Goal: Task Accomplishment & Management: Use online tool/utility

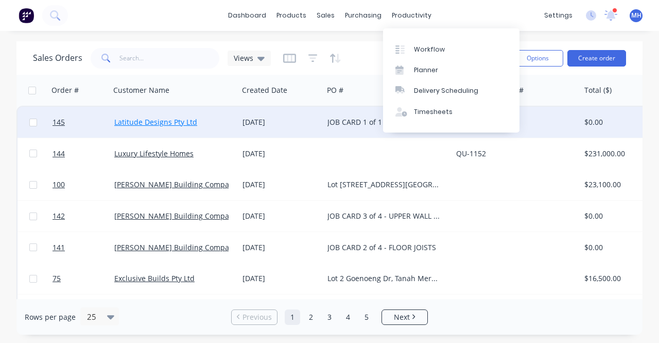
click at [151, 124] on link "Latitude Designs Pty Ltd" at bounding box center [155, 122] width 83 height 10
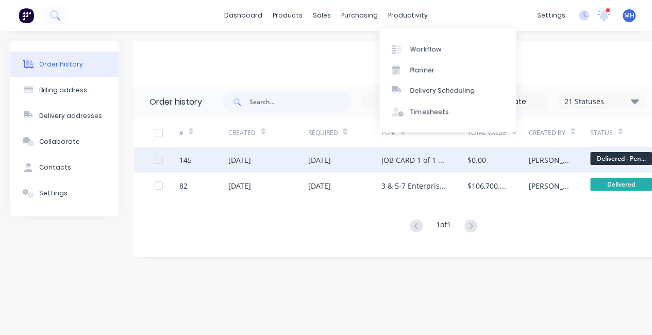
click at [239, 156] on div "[DATE]" at bounding box center [239, 160] width 23 height 11
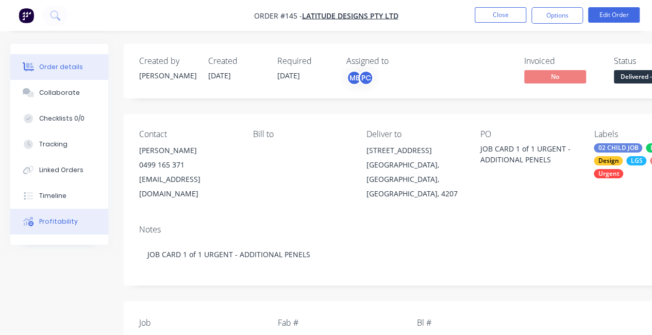
click at [46, 228] on button "Profitability" at bounding box center [59, 222] width 98 height 26
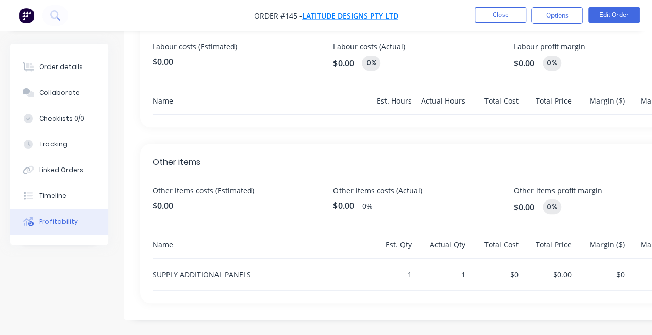
scroll to position [314, 0]
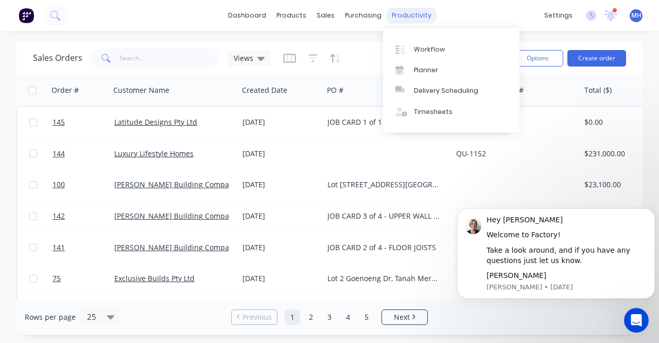
click at [415, 19] on div "productivity" at bounding box center [412, 15] width 50 height 15
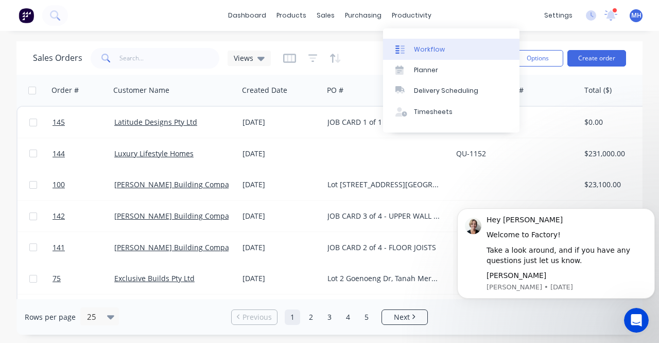
click at [425, 45] on div "Workflow" at bounding box center [429, 49] width 31 height 9
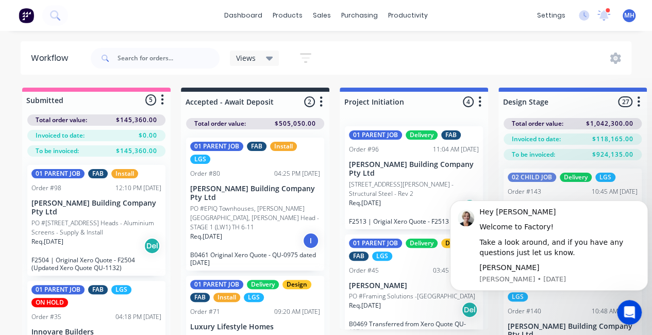
click at [268, 55] on icon at bounding box center [269, 58] width 7 height 11
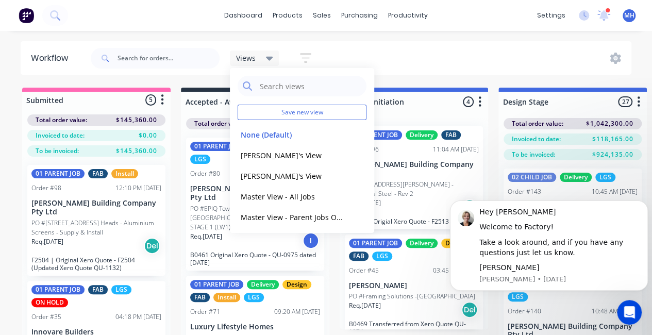
scroll to position [2, 0]
click at [301, 62] on icon "button" at bounding box center [305, 58] width 11 height 13
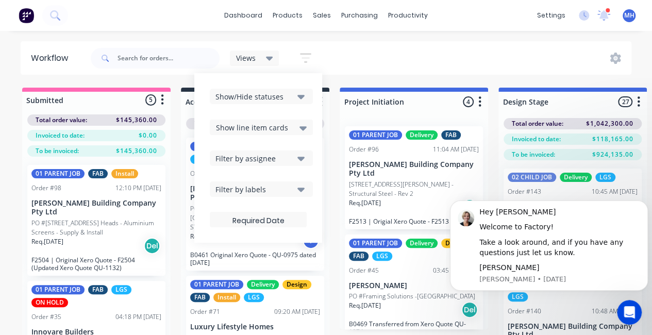
click at [368, 57] on div "Views Save new view None (Default) edit [PERSON_NAME]'s View edit [PERSON_NAME]…" at bounding box center [360, 58] width 543 height 31
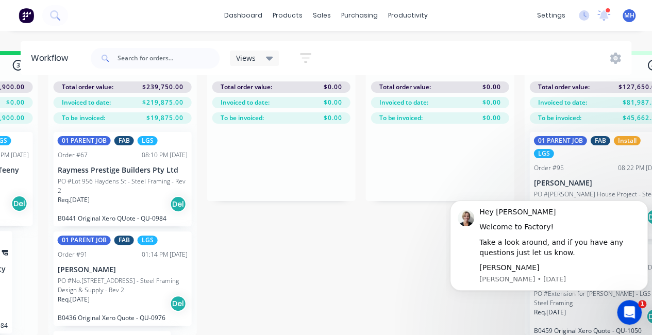
scroll to position [44, 1086]
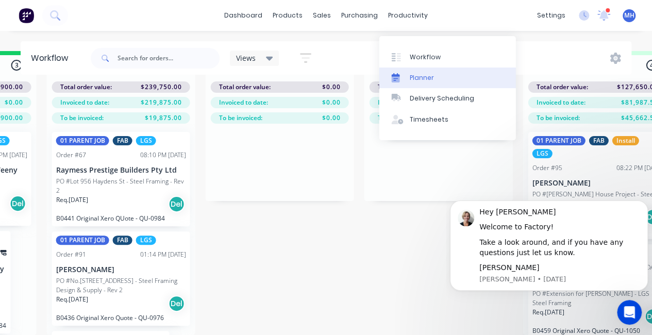
click at [421, 73] on div "Planner" at bounding box center [422, 77] width 24 height 9
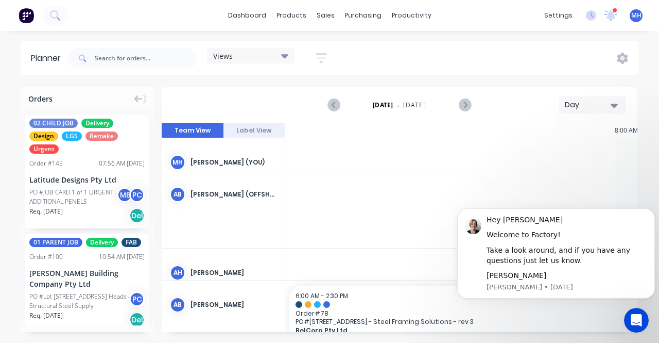
scroll to position [0, 990]
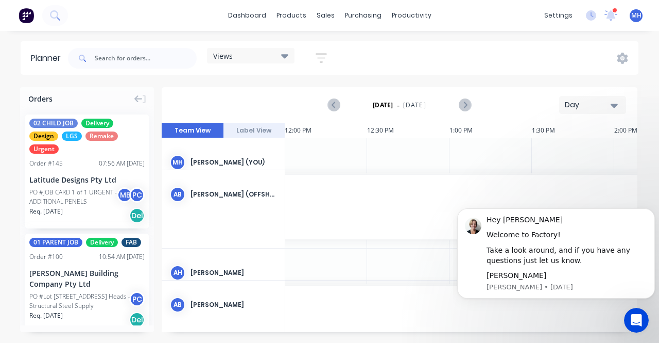
click at [256, 57] on div "Views" at bounding box center [250, 55] width 75 height 9
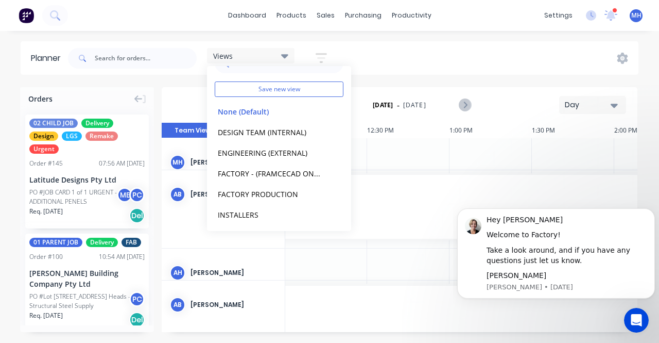
scroll to position [22, 0]
click at [270, 194] on button "FACTORY PRODUCTION" at bounding box center [270, 192] width 110 height 12
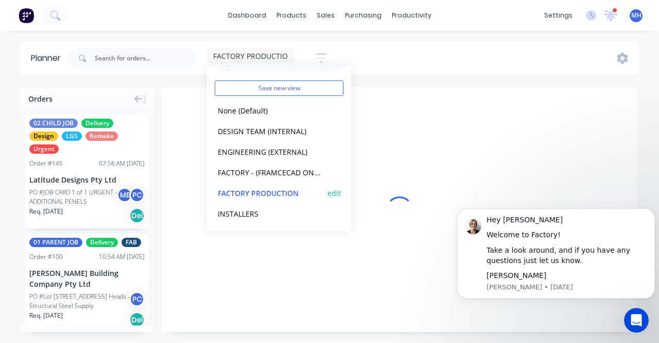
scroll to position [0, 1]
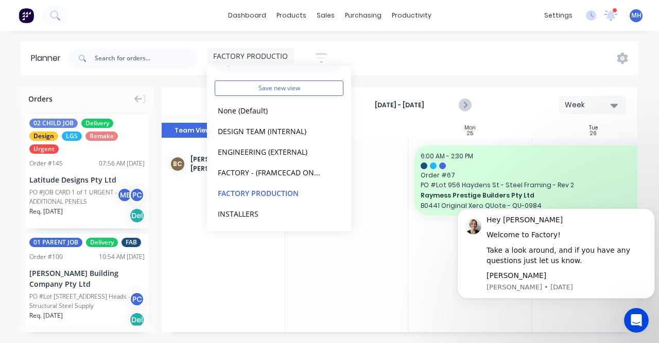
drag, startPoint x: 481, startPoint y: 66, endPoint x: 465, endPoint y: 65, distance: 15.5
click at [465, 65] on div "FACTORY PRODUCTION Save new view None (Default) edit DESIGN TEAM (INTERNAL) edi…" at bounding box center [352, 58] width 573 height 31
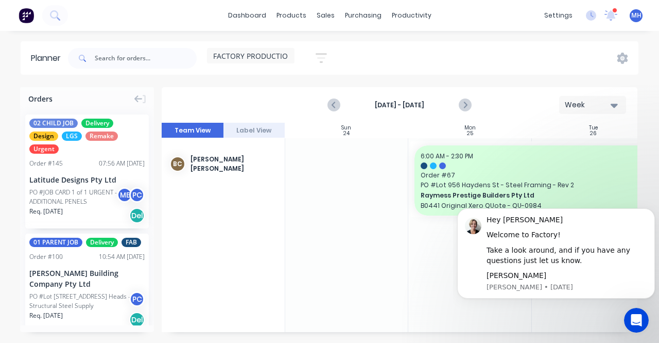
click at [326, 53] on icon "button" at bounding box center [321, 58] width 11 height 10
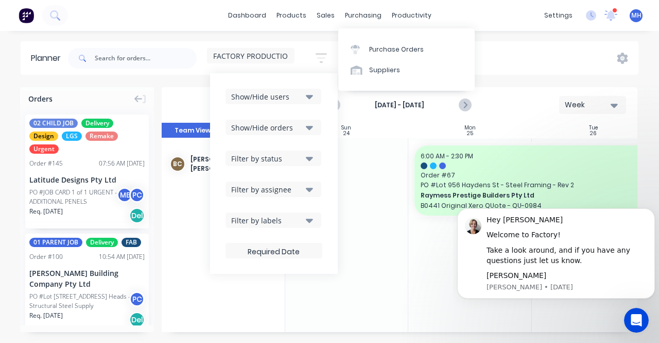
click at [474, 21] on div "dashboard products sales purchasing productivity dashboard products Product Cat…" at bounding box center [329, 15] width 659 height 31
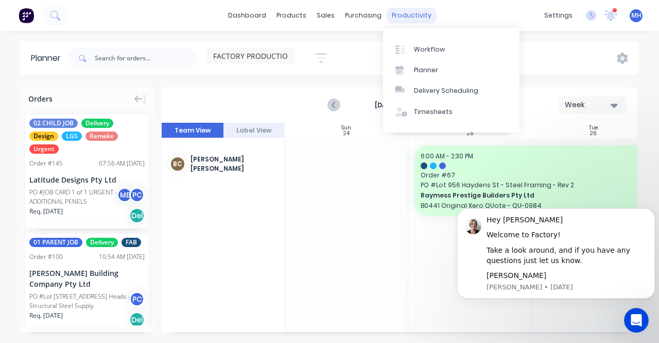
click at [410, 17] on div "productivity" at bounding box center [412, 15] width 50 height 15
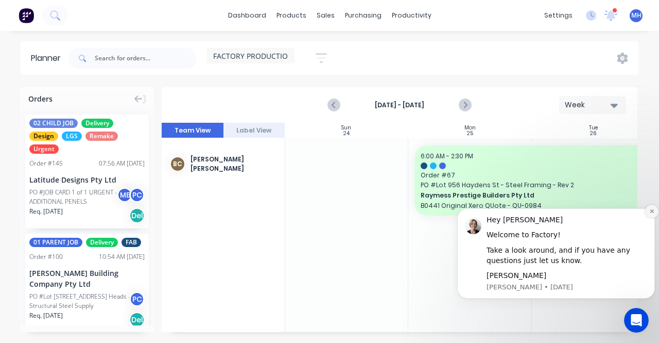
click at [653, 213] on icon "Dismiss notification" at bounding box center [653, 211] width 6 height 6
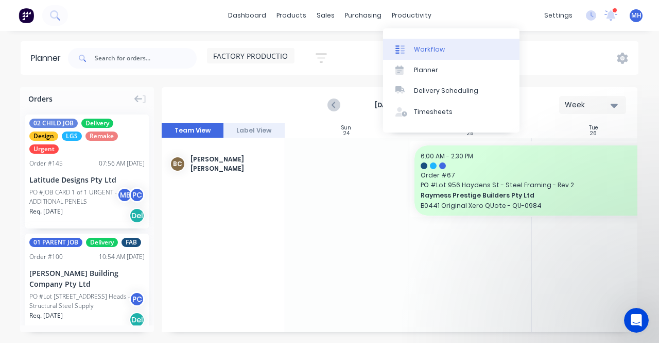
click at [419, 43] on link "Workflow" at bounding box center [451, 49] width 137 height 21
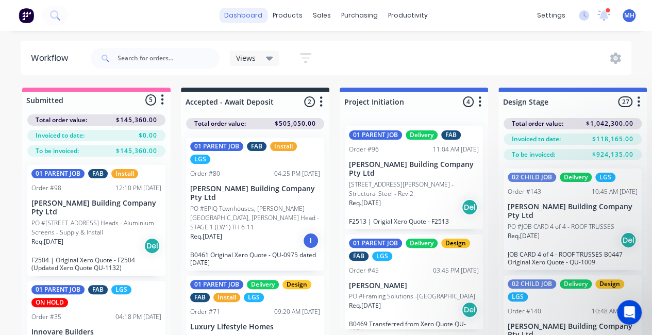
click at [247, 19] on link "dashboard" at bounding box center [243, 15] width 48 height 15
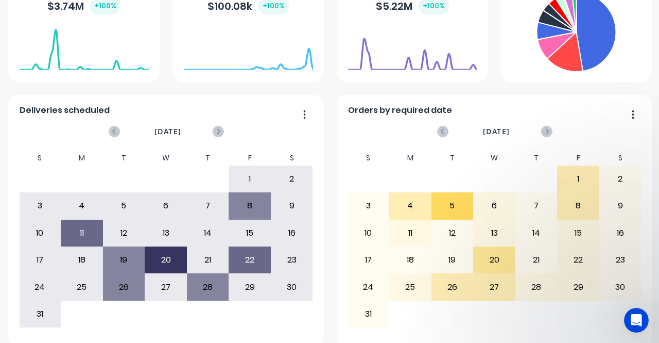
scroll to position [246, 0]
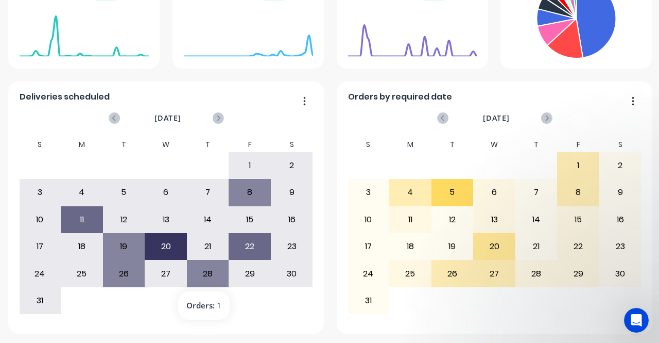
click at [204, 276] on div "28" at bounding box center [208, 273] width 41 height 26
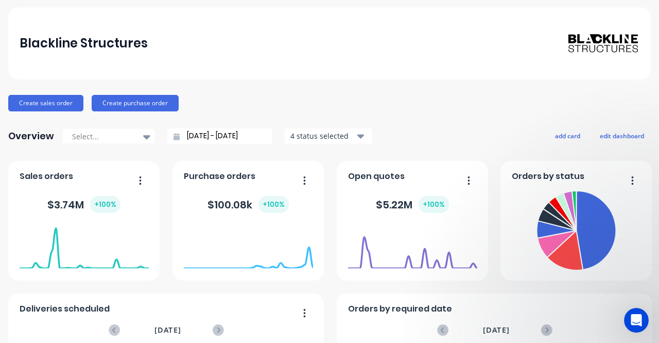
scroll to position [0, 0]
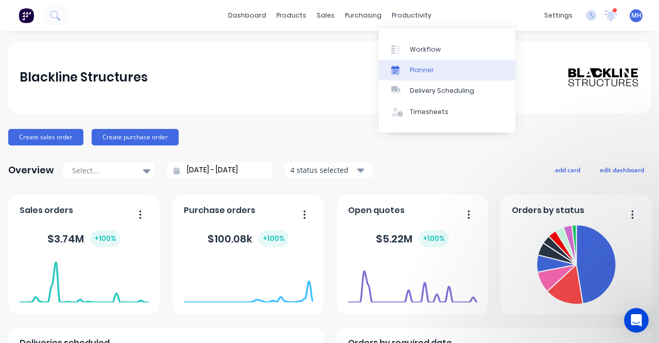
click at [412, 71] on div "Planner" at bounding box center [422, 69] width 24 height 9
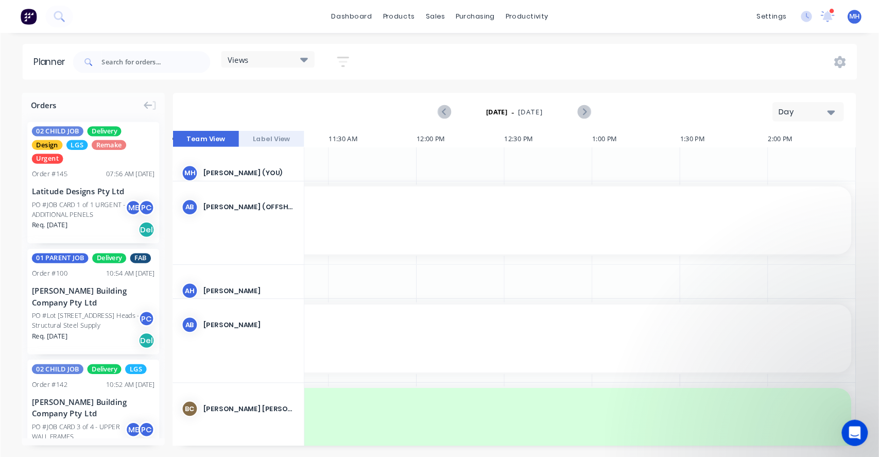
scroll to position [0, 833]
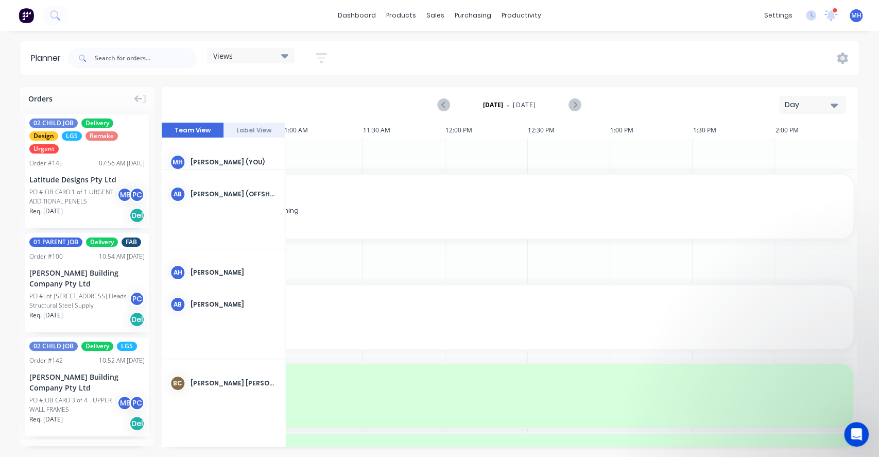
drag, startPoint x: 804, startPoint y: 101, endPoint x: 824, endPoint y: 109, distance: 21.7
click at [659, 109] on div "Day" at bounding box center [808, 104] width 47 height 11
click at [659, 159] on div "Week" at bounding box center [794, 153] width 102 height 21
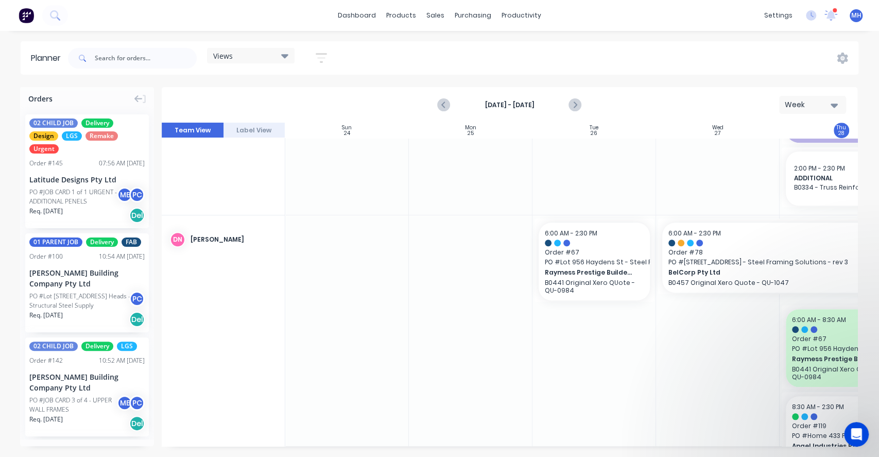
scroll to position [0, 0]
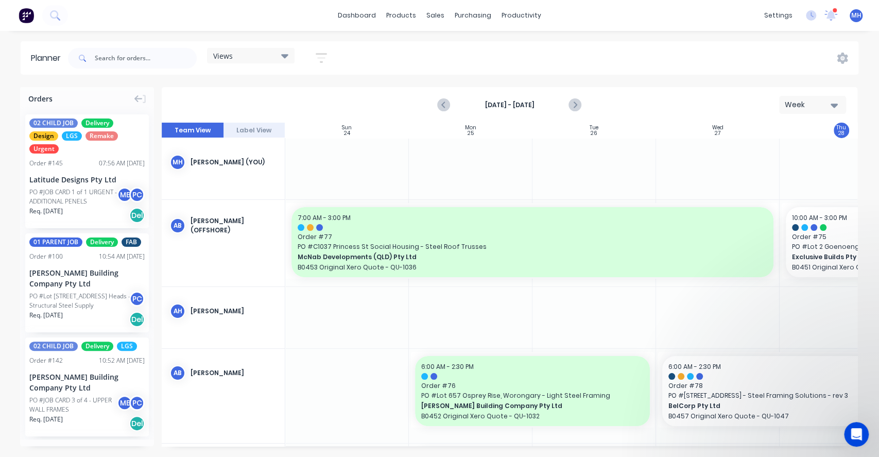
click at [260, 57] on div "Views" at bounding box center [250, 55] width 75 height 9
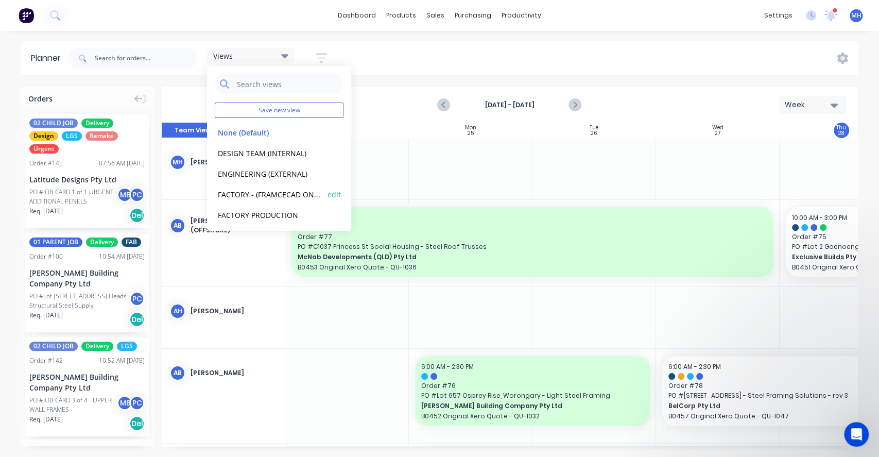
scroll to position [22, 0]
click at [264, 192] on button "FACTORY PRODUCTION" at bounding box center [270, 192] width 110 height 12
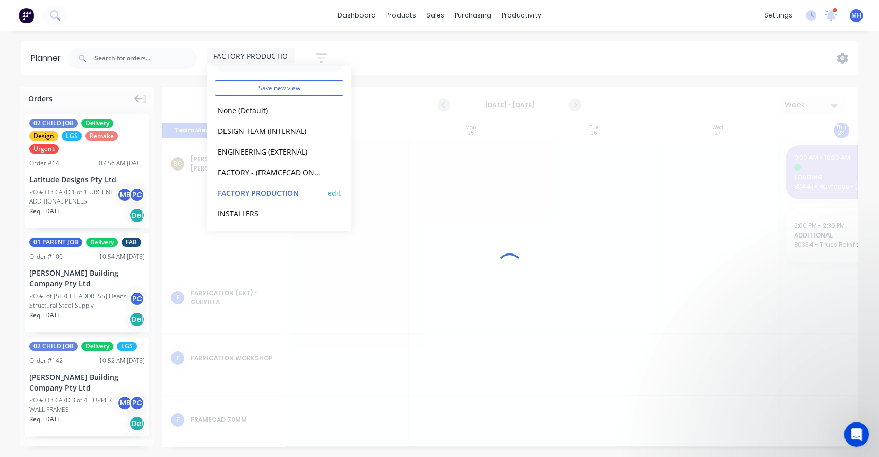
scroll to position [0, 0]
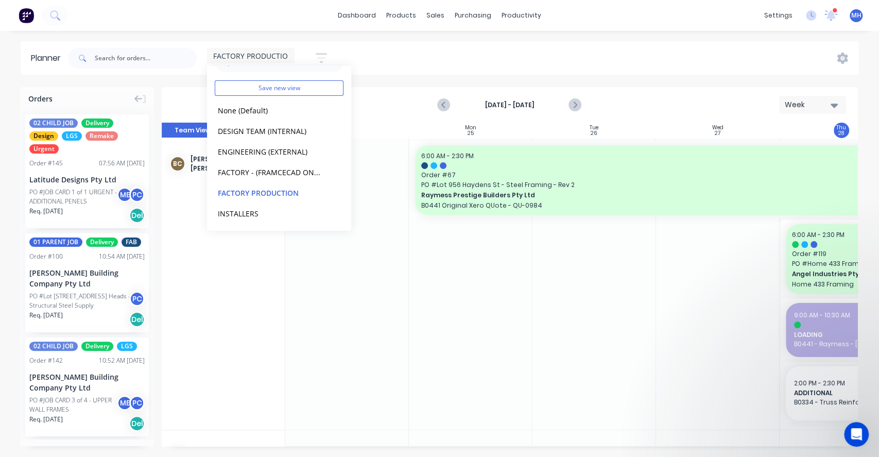
click at [574, 43] on div "FACTORY PRODUCTION Save new view None (Default) edit DESIGN TEAM (INTERNAL) edi…" at bounding box center [462, 58] width 793 height 31
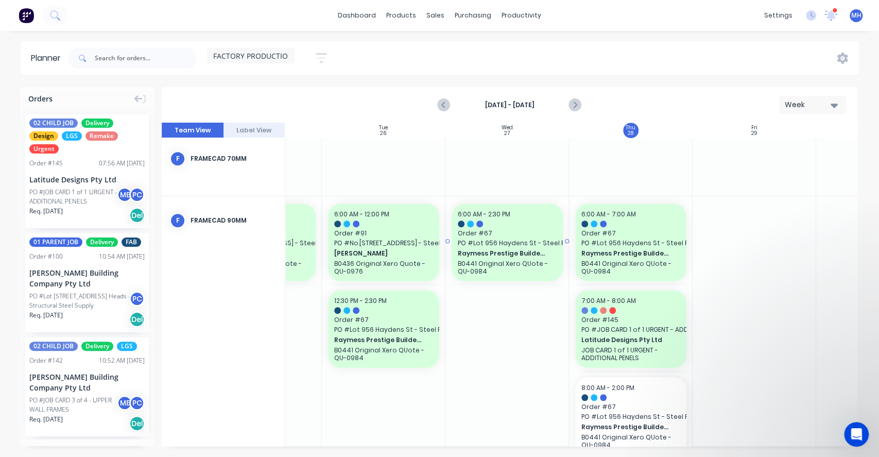
scroll to position [523, 211]
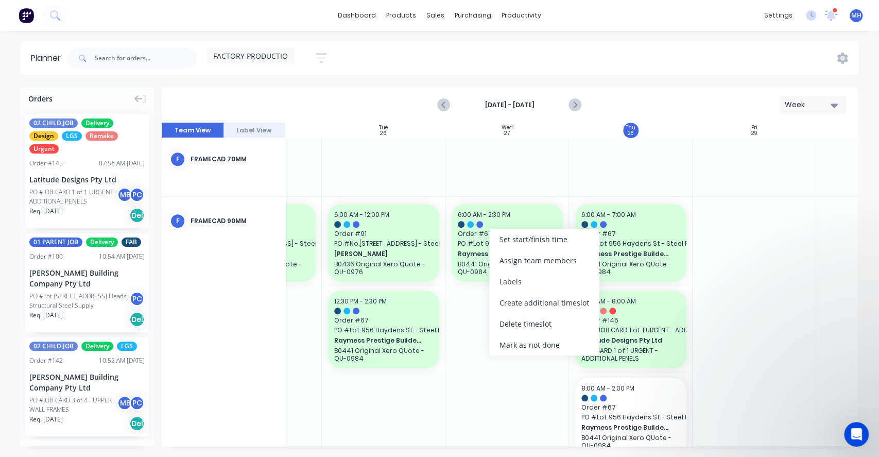
click at [419, 342] on div at bounding box center [384, 362] width 124 height 331
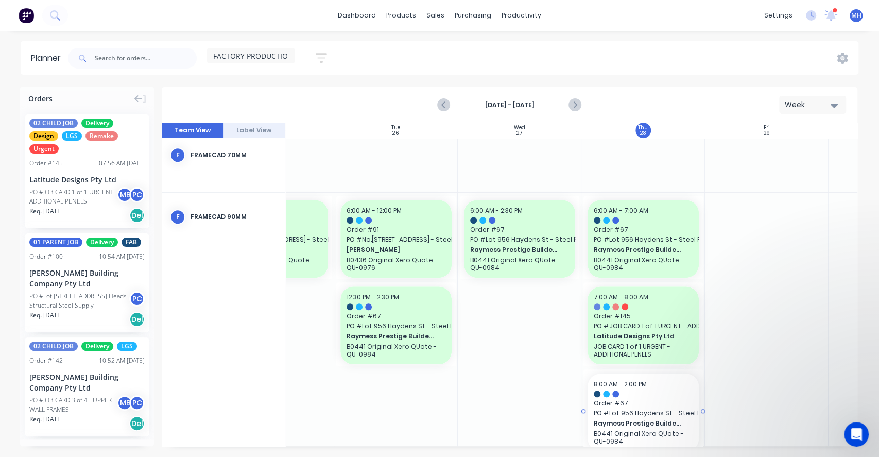
scroll to position [527, 207]
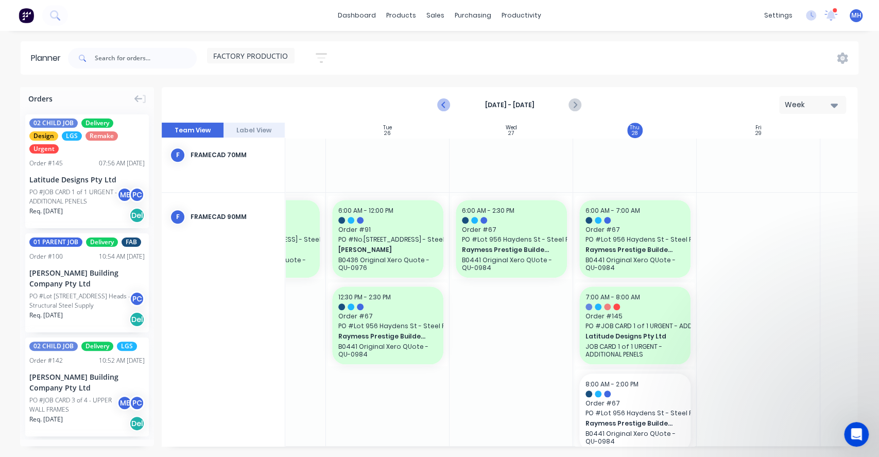
click at [445, 100] on icon "Previous page" at bounding box center [444, 105] width 12 height 12
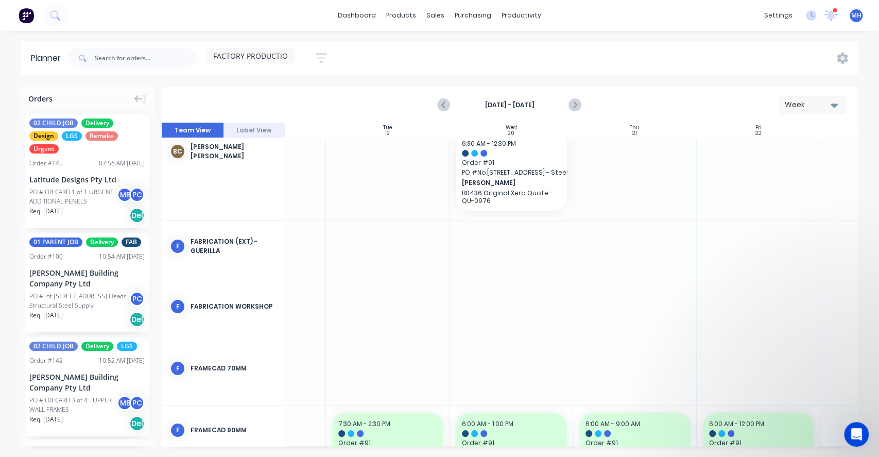
scroll to position [165, 207]
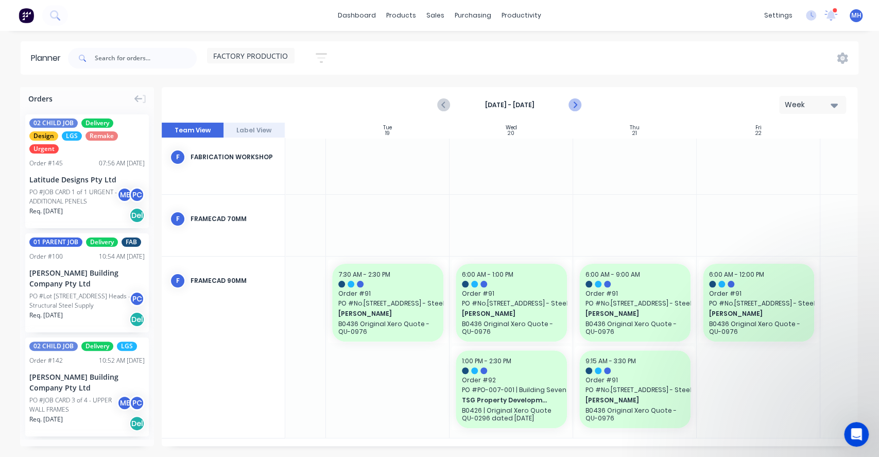
drag, startPoint x: 581, startPoint y: 106, endPoint x: 574, endPoint y: 104, distance: 6.7
click at [574, 104] on icon "Next page" at bounding box center [574, 105] width 5 height 8
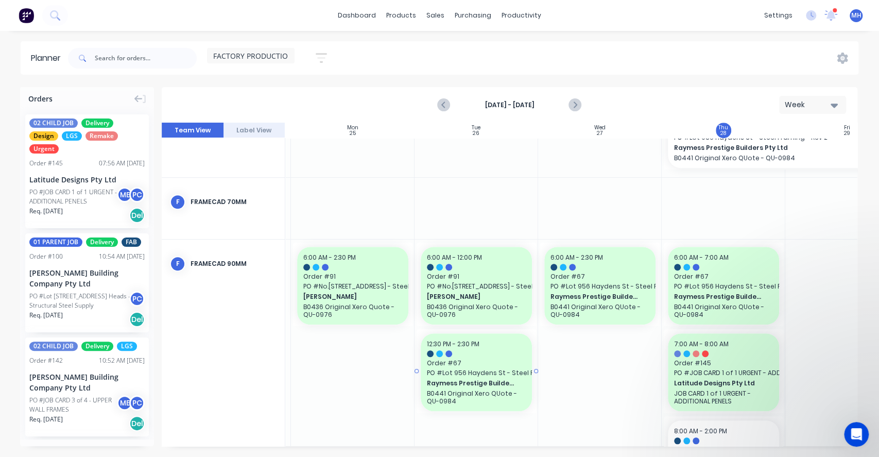
scroll to position [482, 118]
click at [582, 104] on button "Next page" at bounding box center [575, 105] width 21 height 21
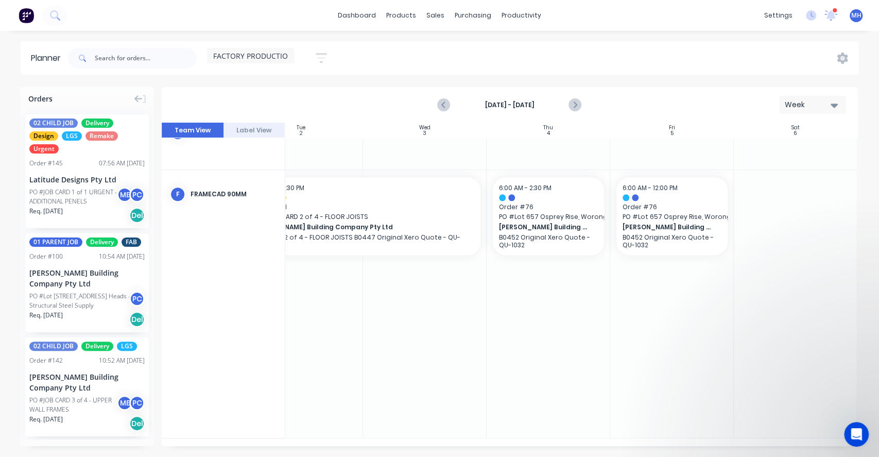
scroll to position [664, 297]
click at [574, 101] on icon "Next page" at bounding box center [575, 105] width 12 height 12
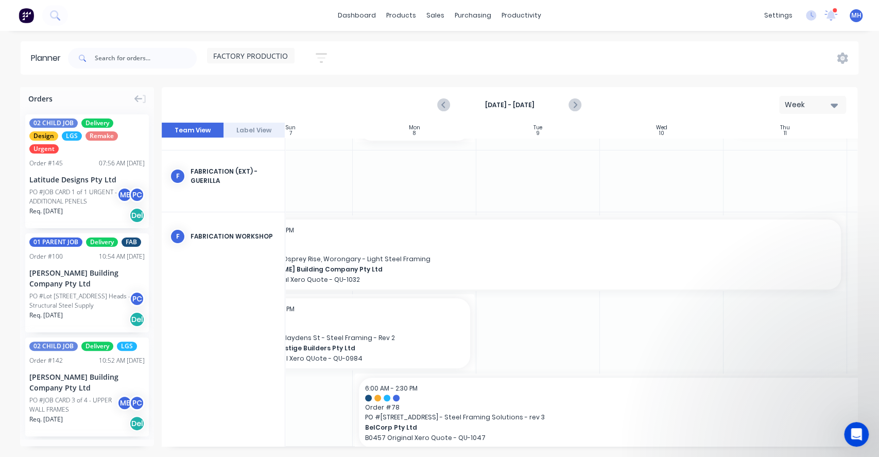
scroll to position [0, 56]
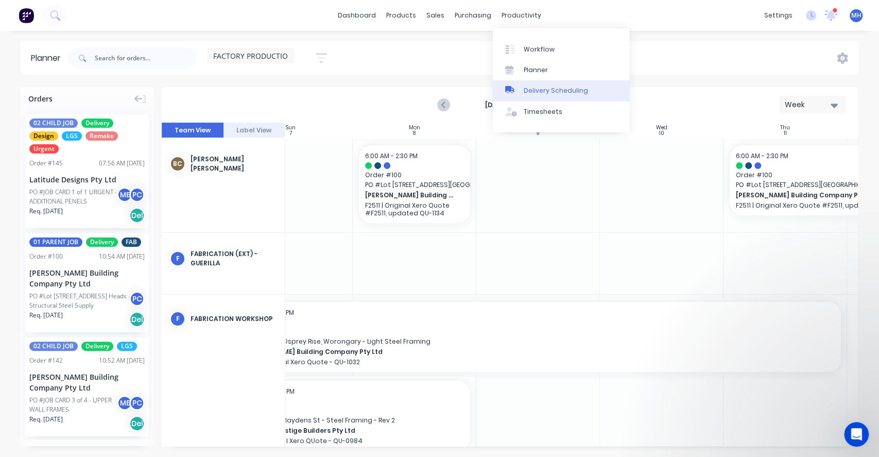
click at [531, 96] on link "Delivery Scheduling" at bounding box center [561, 90] width 137 height 21
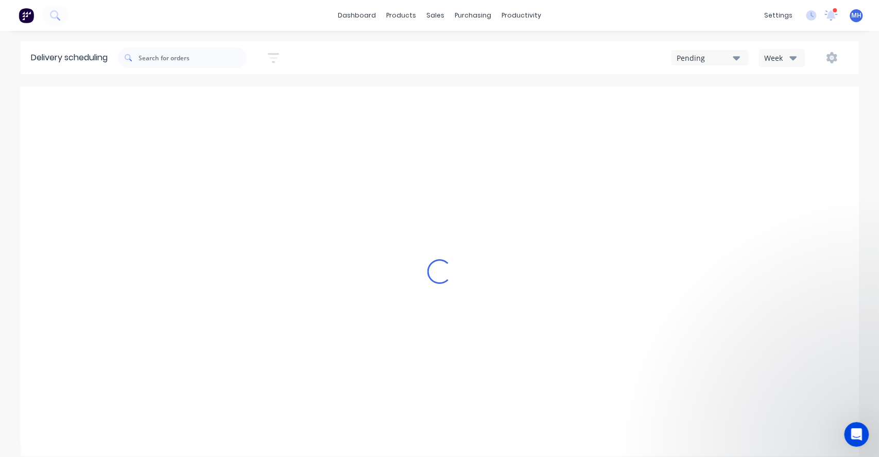
type input "[DATE] - [DATE]"
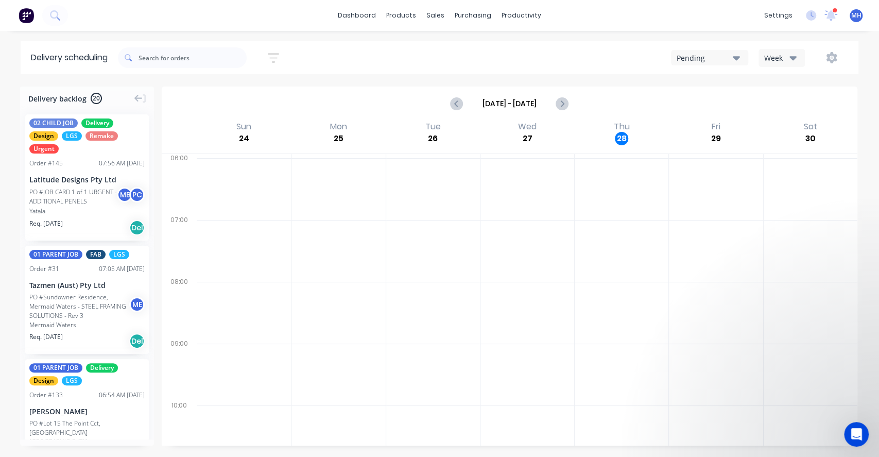
click at [531, 96] on label "[DATE] - [DATE]" at bounding box center [509, 103] width 93 height 16
click at [531, 96] on input "[DATE] - [DATE]" at bounding box center [510, 103] width 92 height 15
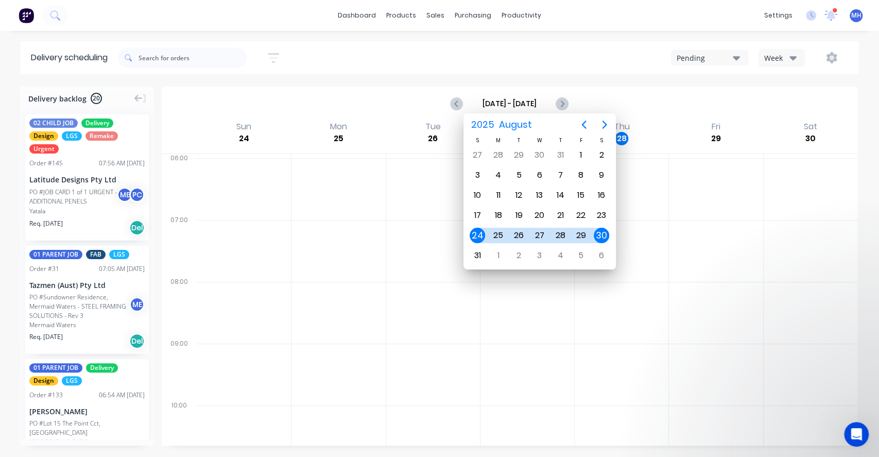
click at [584, 60] on div "Pending Week" at bounding box center [663, 57] width 370 height 19
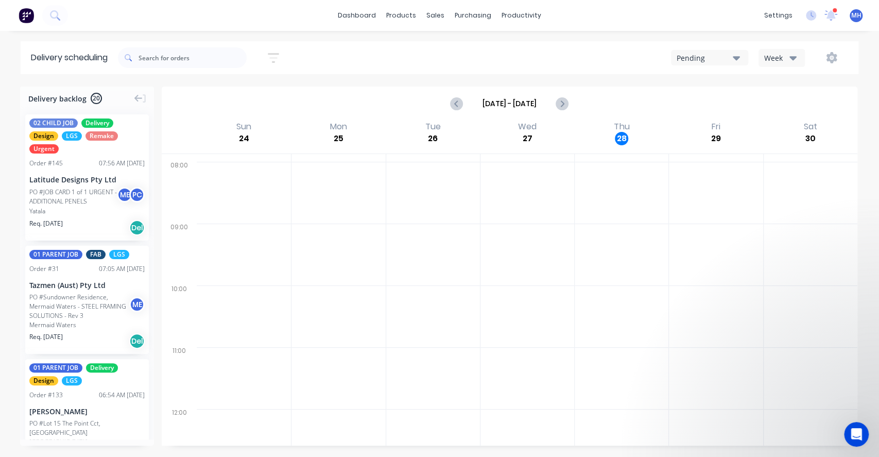
scroll to position [116, 0]
drag, startPoint x: 485, startPoint y: 373, endPoint x: 420, endPoint y: 392, distance: 67.7
click at [420, 342] on div at bounding box center [527, 366] width 661 height 657
click at [547, 95] on div "Delivery Scheduling" at bounding box center [556, 90] width 64 height 9
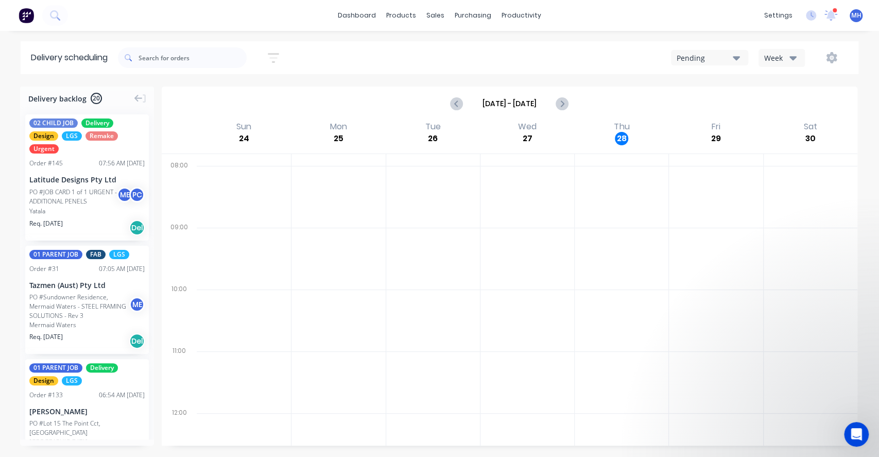
click at [659, 58] on div "Week" at bounding box center [780, 58] width 30 height 11
click at [659, 107] on div "Vehicle" at bounding box center [810, 105] width 102 height 21
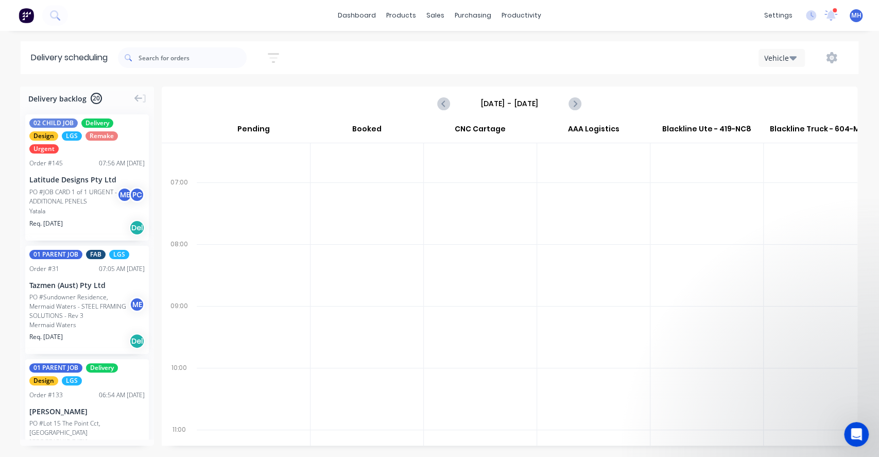
scroll to position [24, 0]
click at [580, 101] on icon "Next page" at bounding box center [575, 103] width 12 height 12
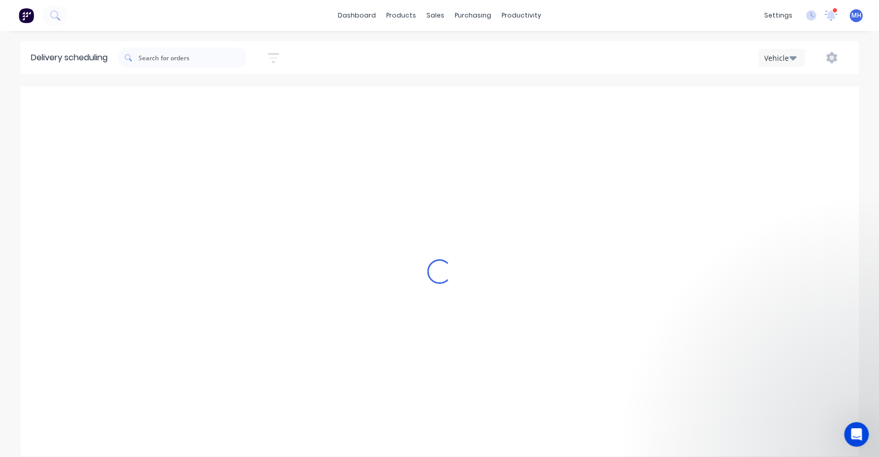
scroll to position [0, 0]
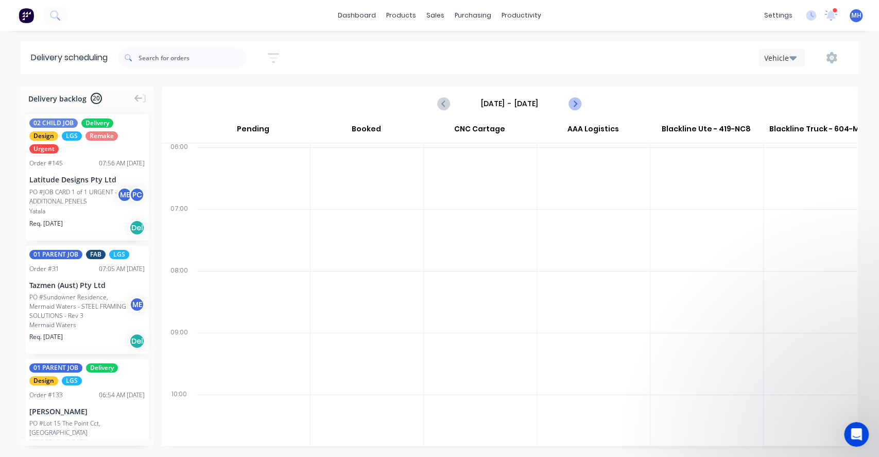
click at [580, 101] on icon "Next page" at bounding box center [575, 103] width 12 height 12
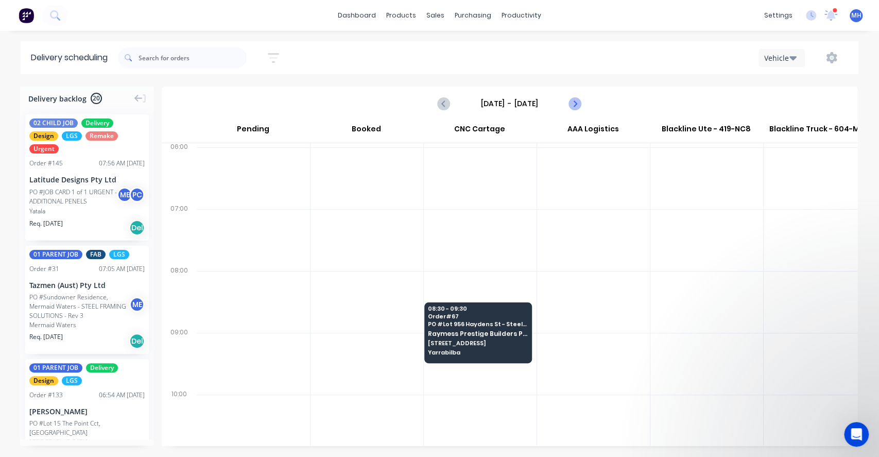
click at [580, 101] on icon "Next page" at bounding box center [575, 103] width 12 height 12
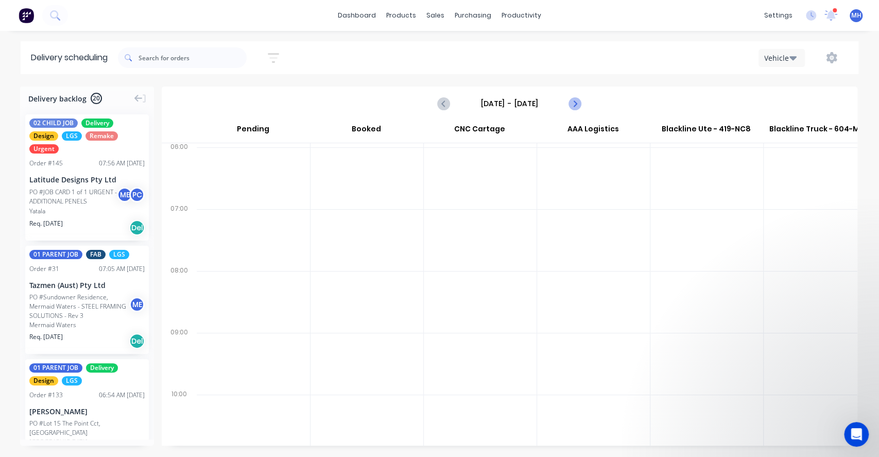
click at [580, 101] on icon "Next page" at bounding box center [575, 103] width 12 height 12
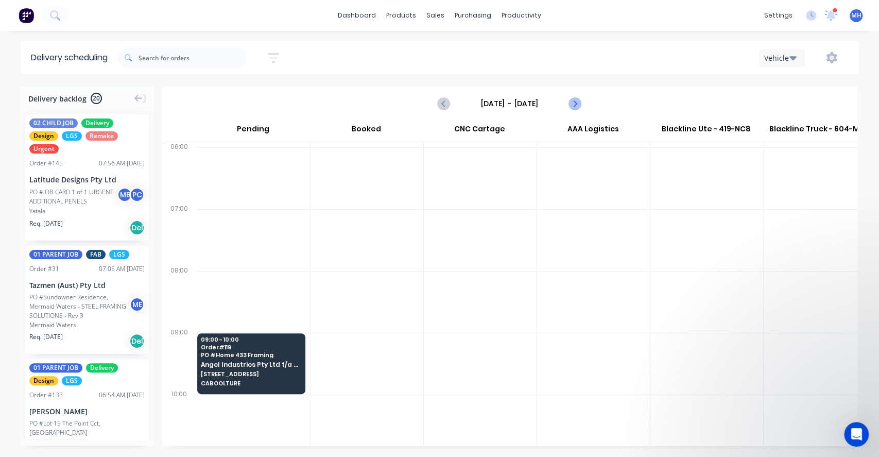
click at [580, 101] on icon "Next page" at bounding box center [575, 103] width 12 height 12
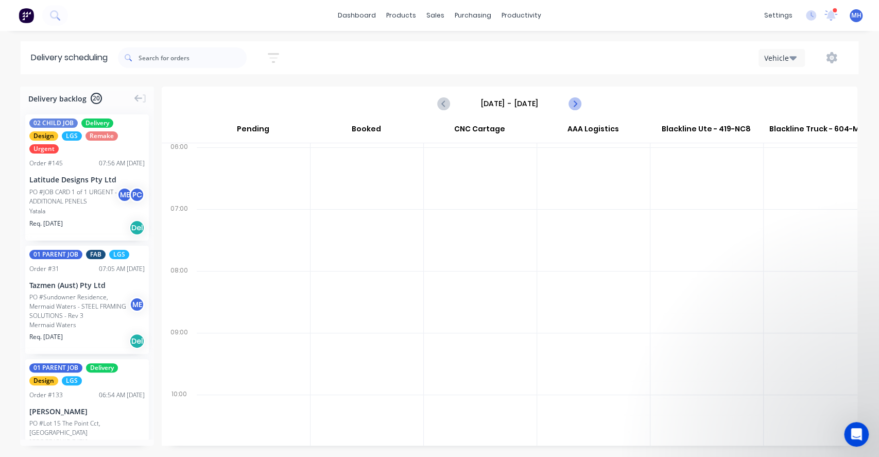
click at [580, 101] on icon "Next page" at bounding box center [575, 103] width 12 height 12
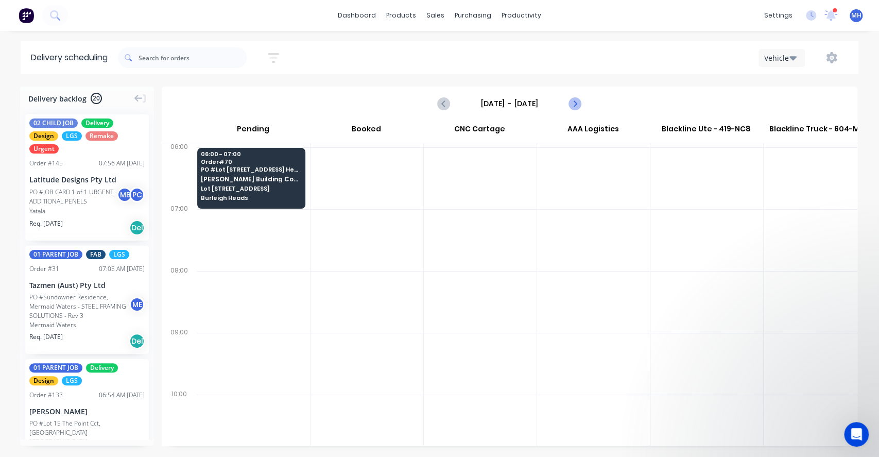
click at [575, 100] on icon "Next page" at bounding box center [575, 103] width 12 height 12
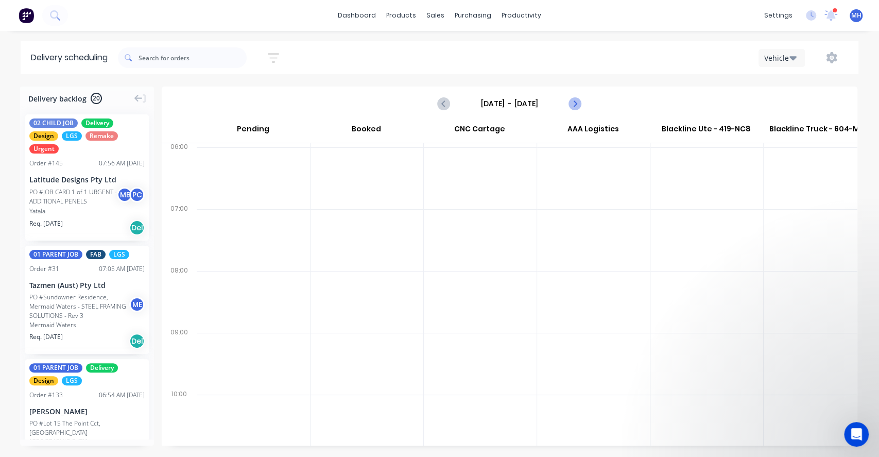
click at [575, 100] on icon "Next page" at bounding box center [575, 103] width 12 height 12
click at [446, 104] on icon "Previous page" at bounding box center [444, 103] width 12 height 12
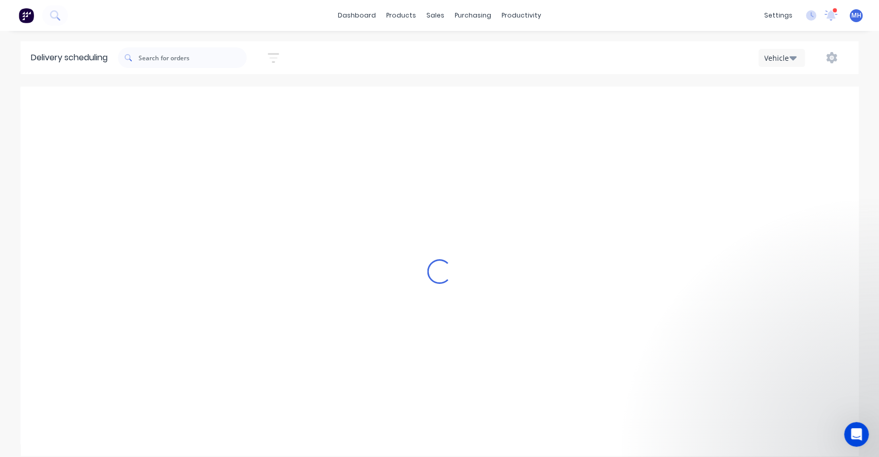
click at [446, 104] on icon "Previous page" at bounding box center [444, 103] width 12 height 12
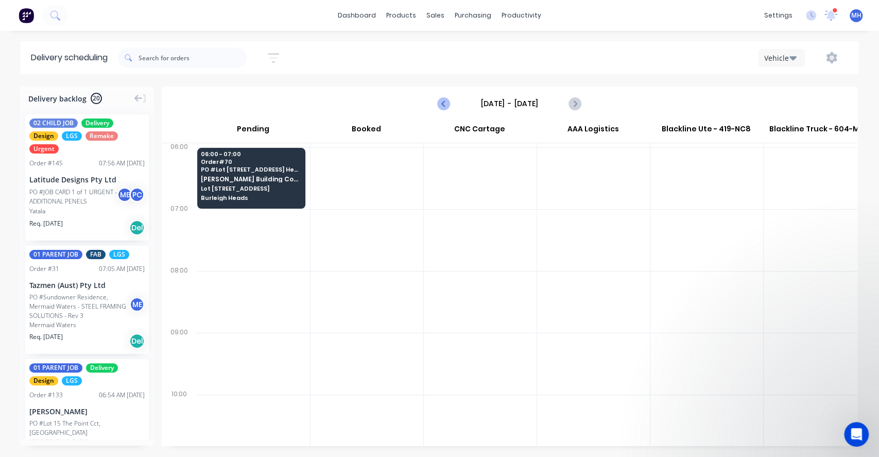
click at [446, 104] on icon "Previous page" at bounding box center [444, 103] width 12 height 12
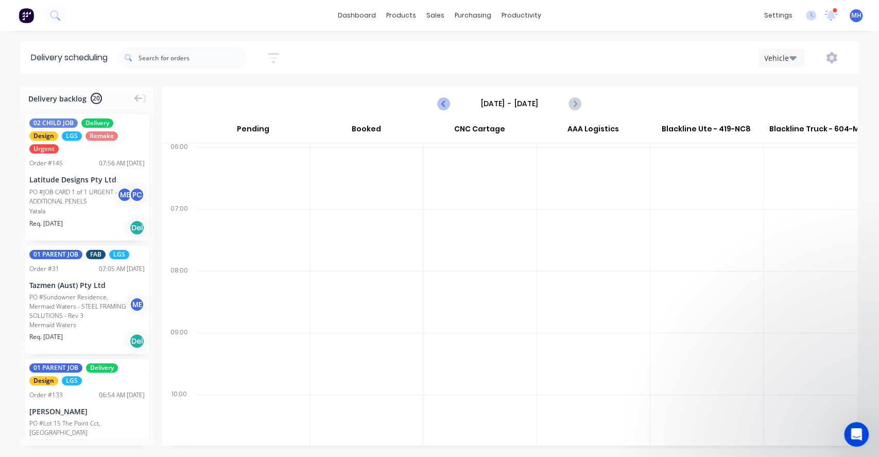
click at [446, 104] on icon "Previous page" at bounding box center [444, 103] width 12 height 12
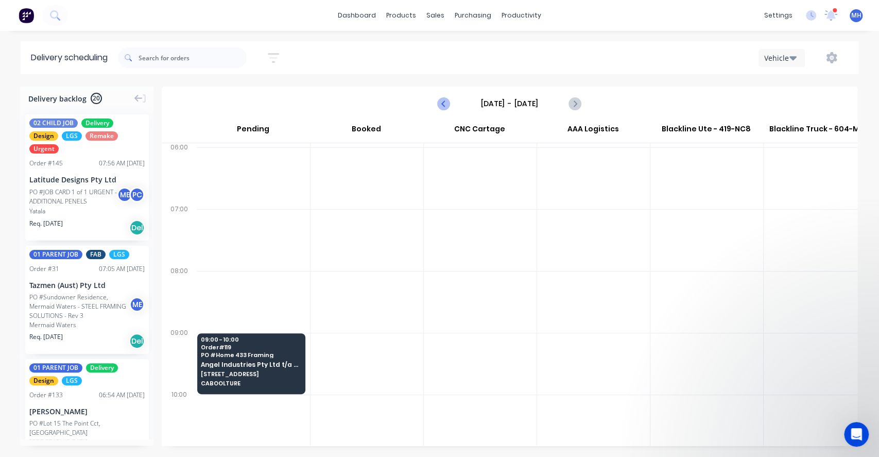
click at [446, 104] on icon "Previous page" at bounding box center [444, 103] width 12 height 12
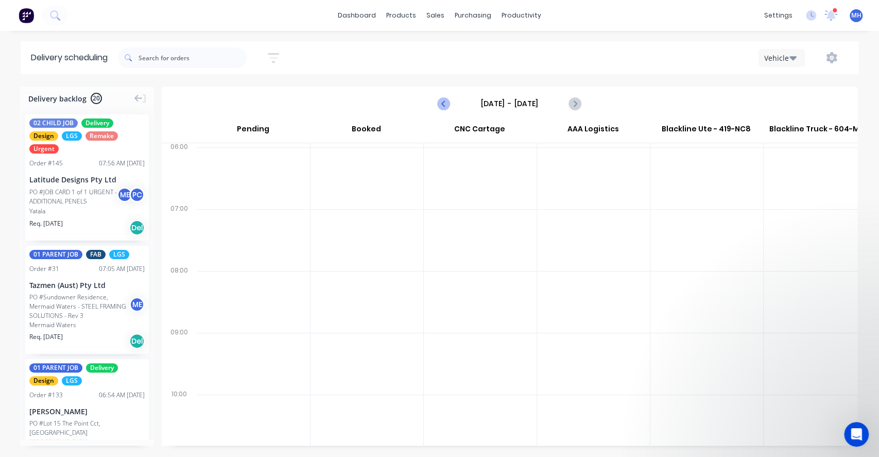
click at [446, 104] on icon "Previous page" at bounding box center [444, 103] width 12 height 12
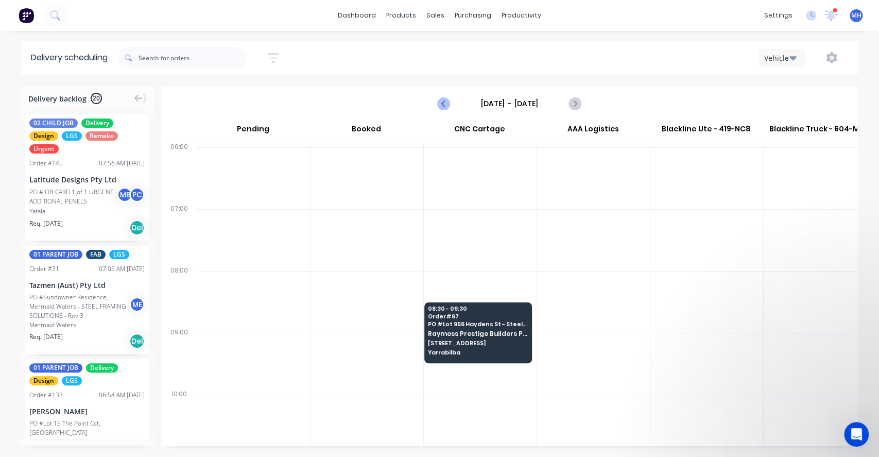
click at [446, 101] on icon "Previous page" at bounding box center [444, 103] width 12 height 12
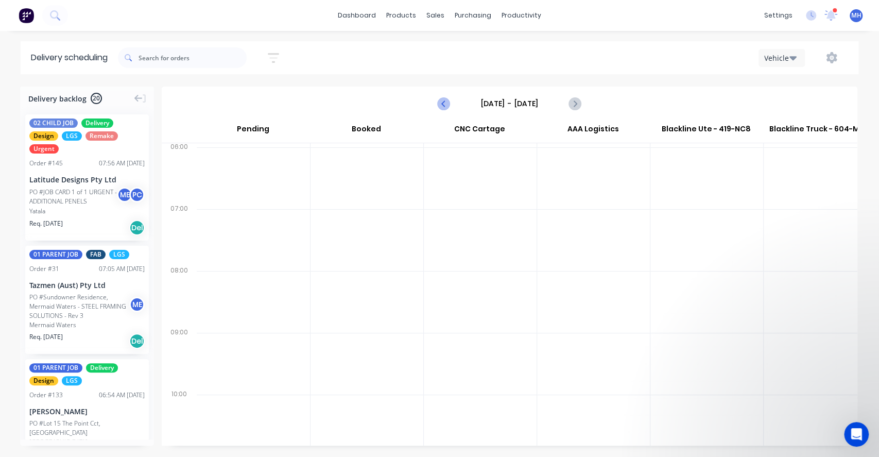
click at [446, 101] on icon "Previous page" at bounding box center [444, 103] width 12 height 12
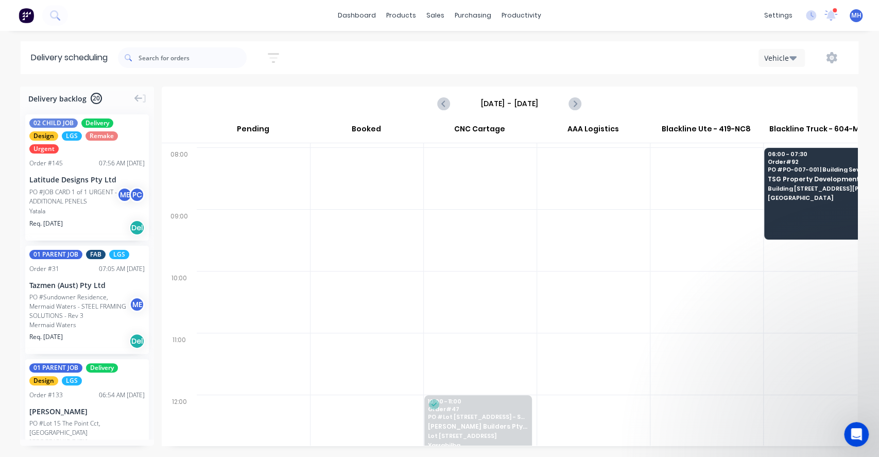
scroll to position [121, 0]
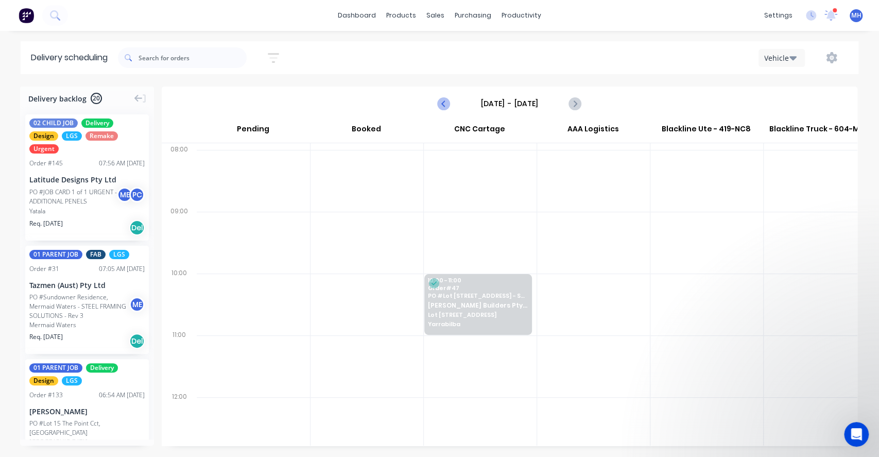
click at [446, 105] on icon "Previous page" at bounding box center [444, 103] width 12 height 12
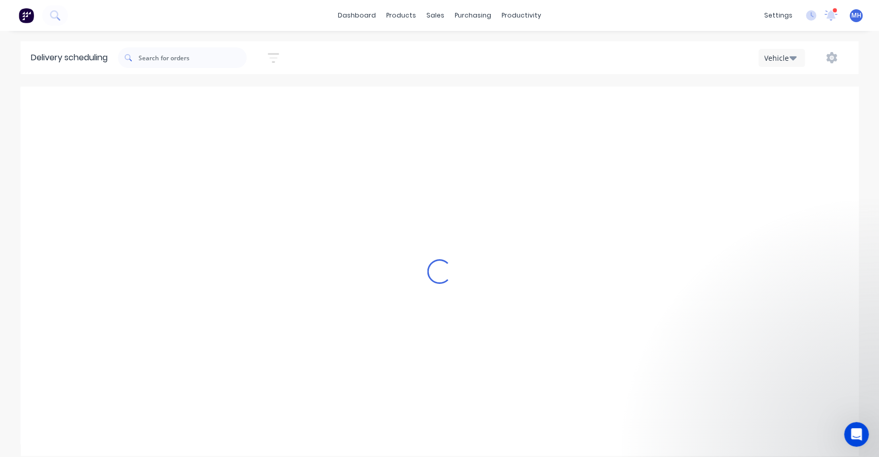
type input "[DATE] - [DATE]"
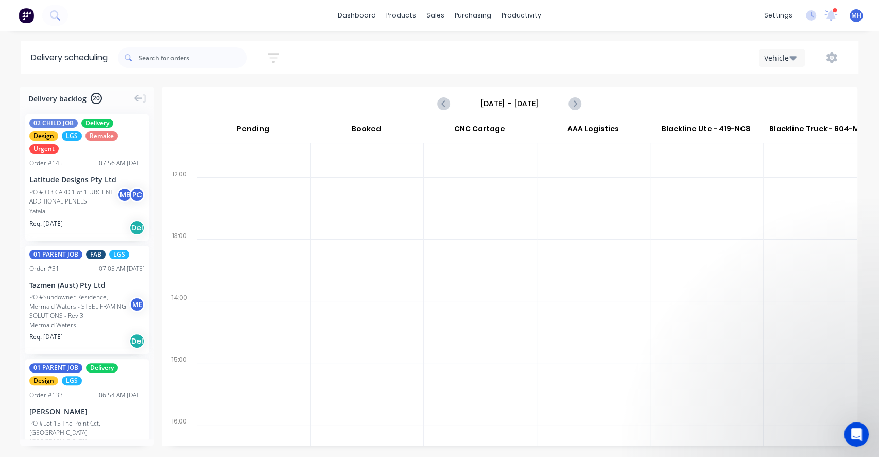
scroll to position [344, 0]
click at [659, 60] on button "Vehicle" at bounding box center [782, 58] width 46 height 18
click at [659, 81] on div "Week" at bounding box center [810, 85] width 102 height 21
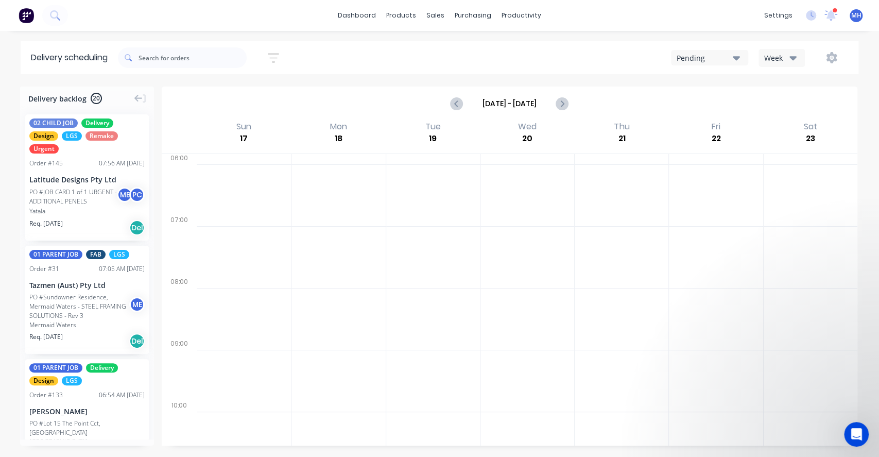
scroll to position [0, 0]
click at [559, 105] on icon "Next page" at bounding box center [562, 103] width 12 height 12
type input "[DATE] - [DATE]"
